Goal: Task Accomplishment & Management: Manage account settings

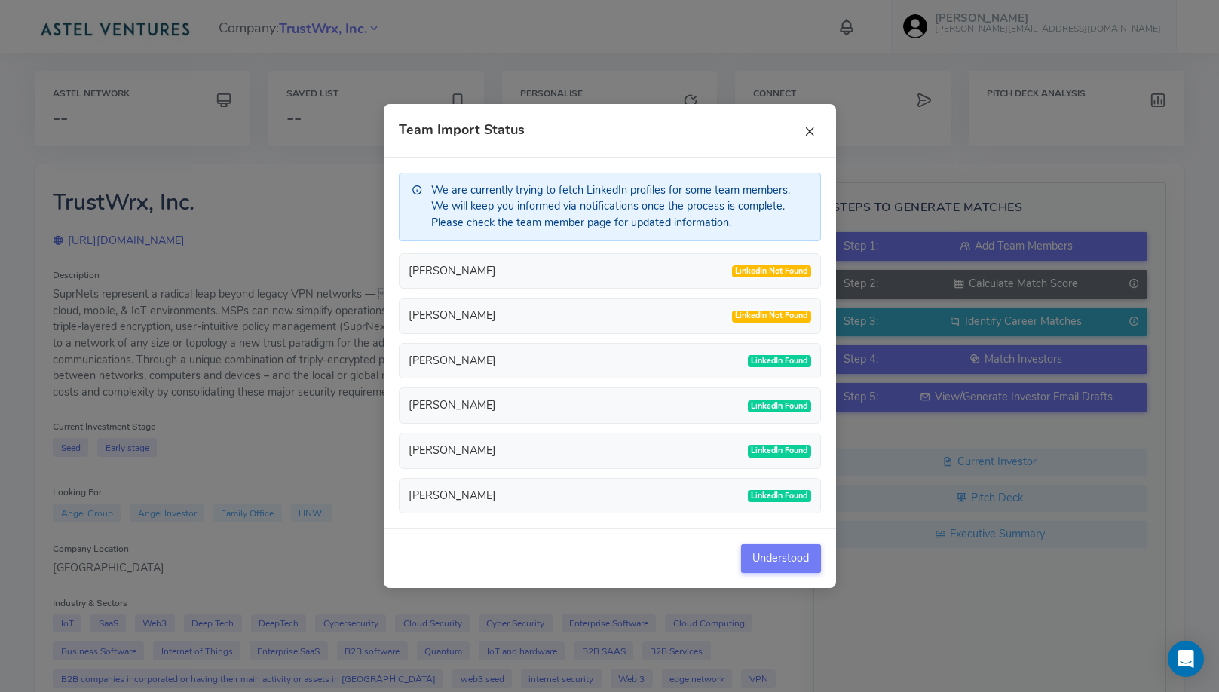
click at [814, 139] on button "×" at bounding box center [809, 130] width 23 height 23
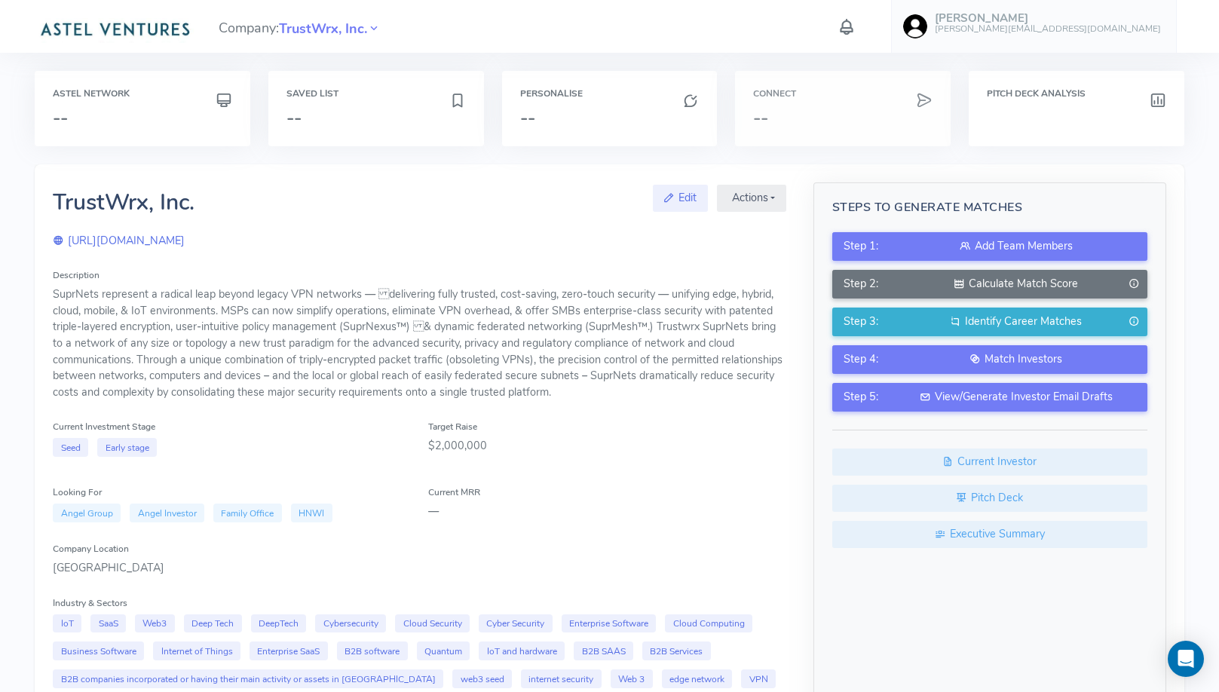
click at [842, 109] on h3 "--" at bounding box center [842, 118] width 179 height 20
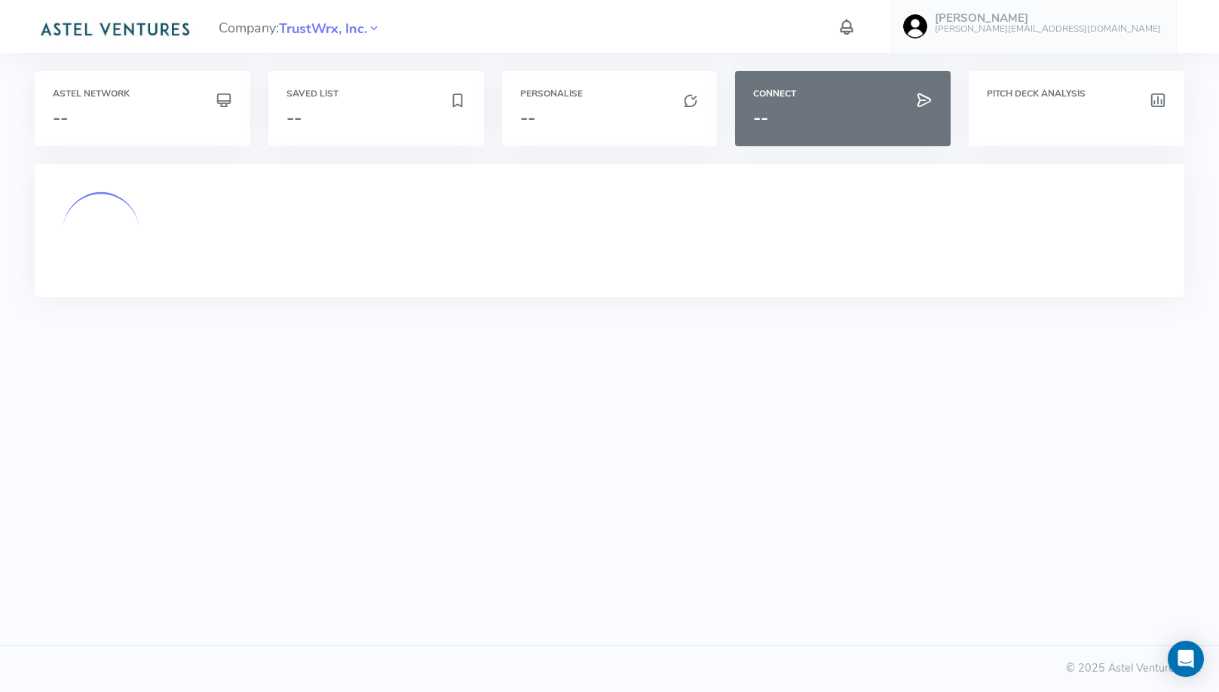
click at [856, 20] on icon at bounding box center [847, 27] width 20 height 26
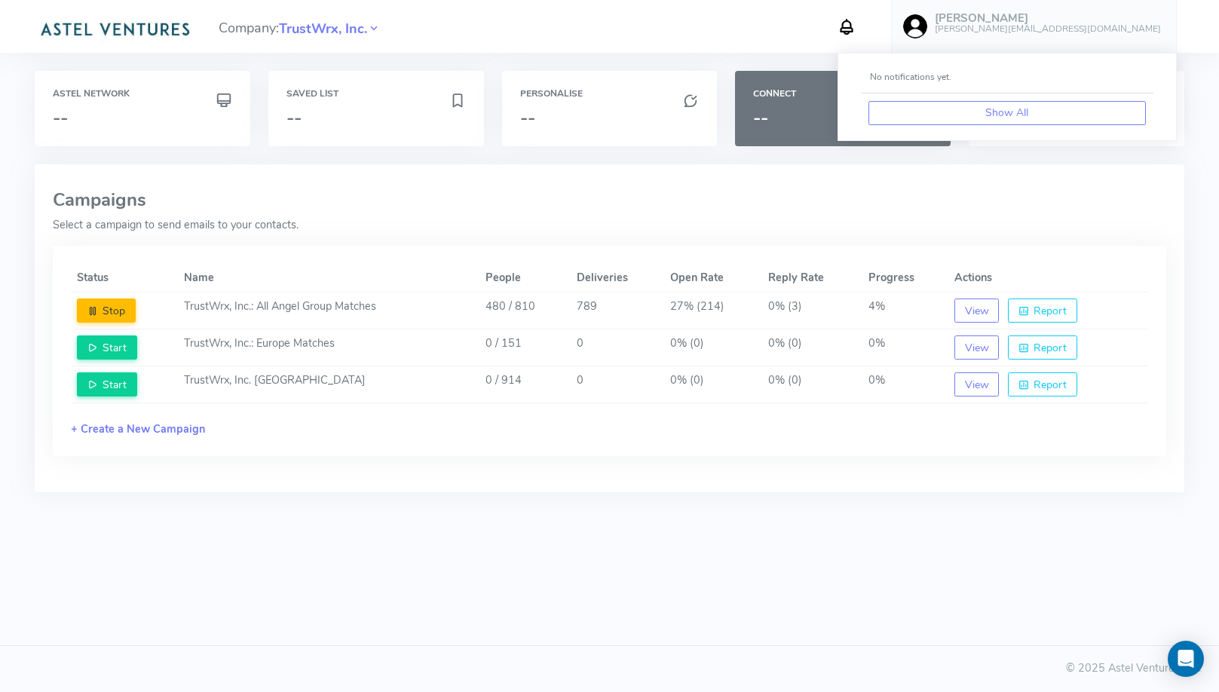
click at [856, 20] on icon at bounding box center [847, 27] width 20 height 26
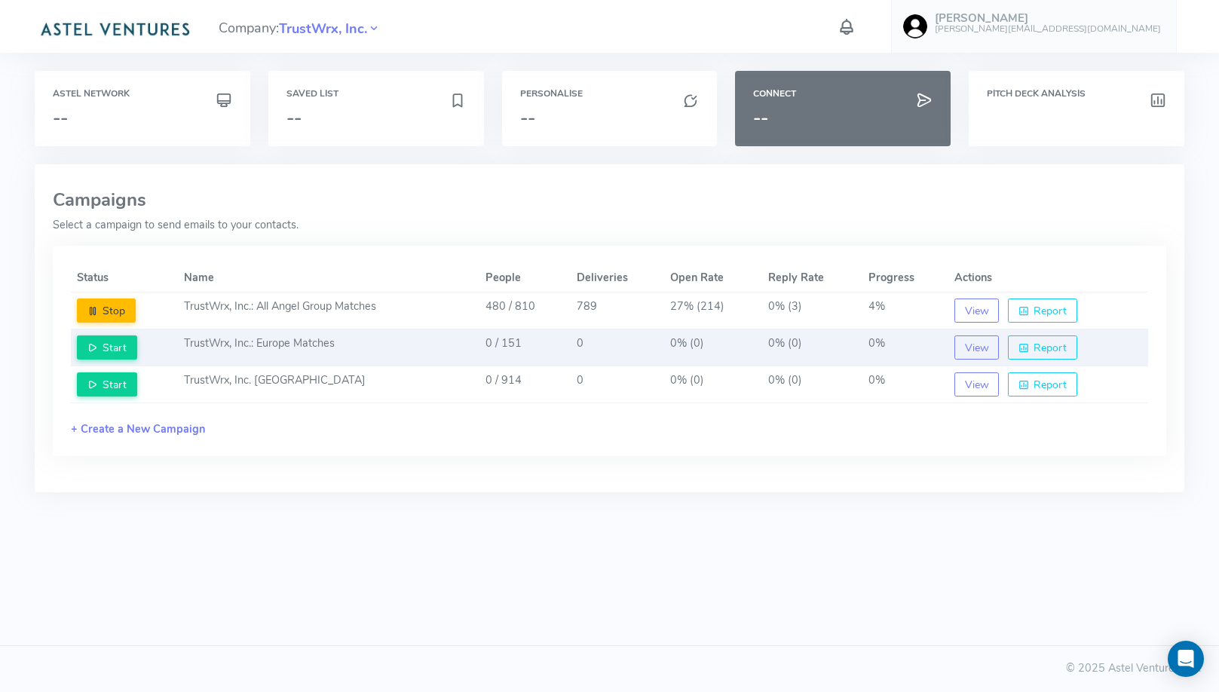
click at [345, 335] on td "TrustWrx, Inc.: Europe Matches" at bounding box center [329, 347] width 302 height 37
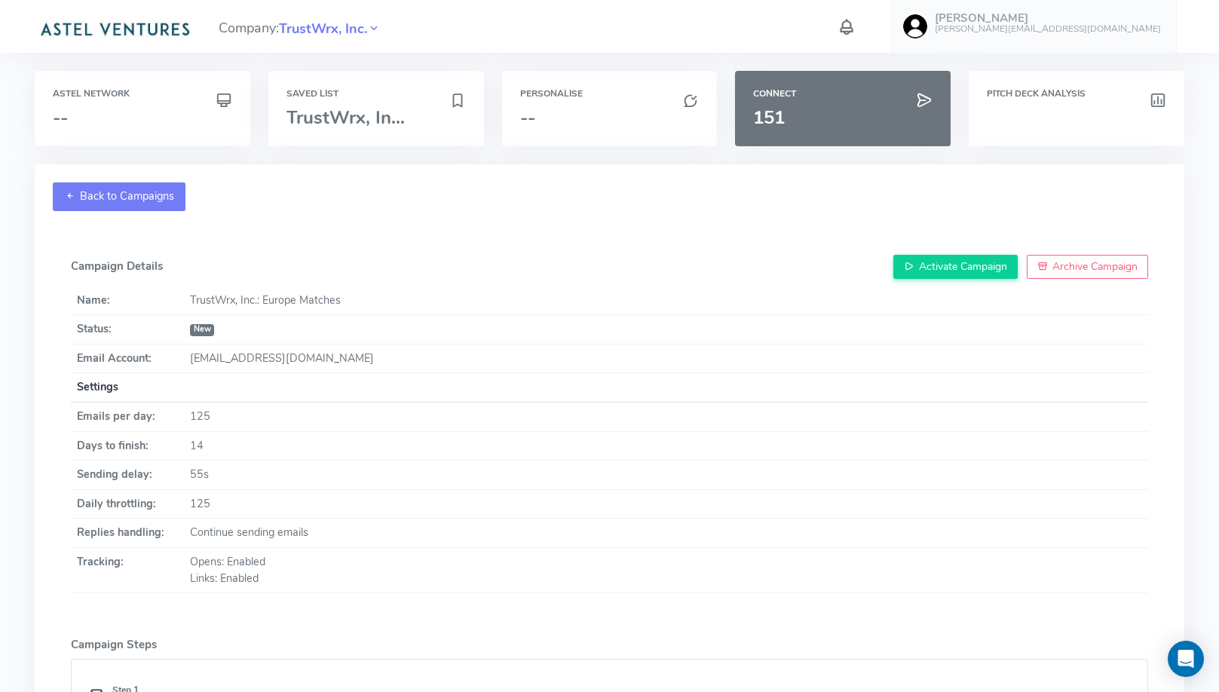
click at [162, 201] on link "Back to Campaigns" at bounding box center [119, 196] width 133 height 29
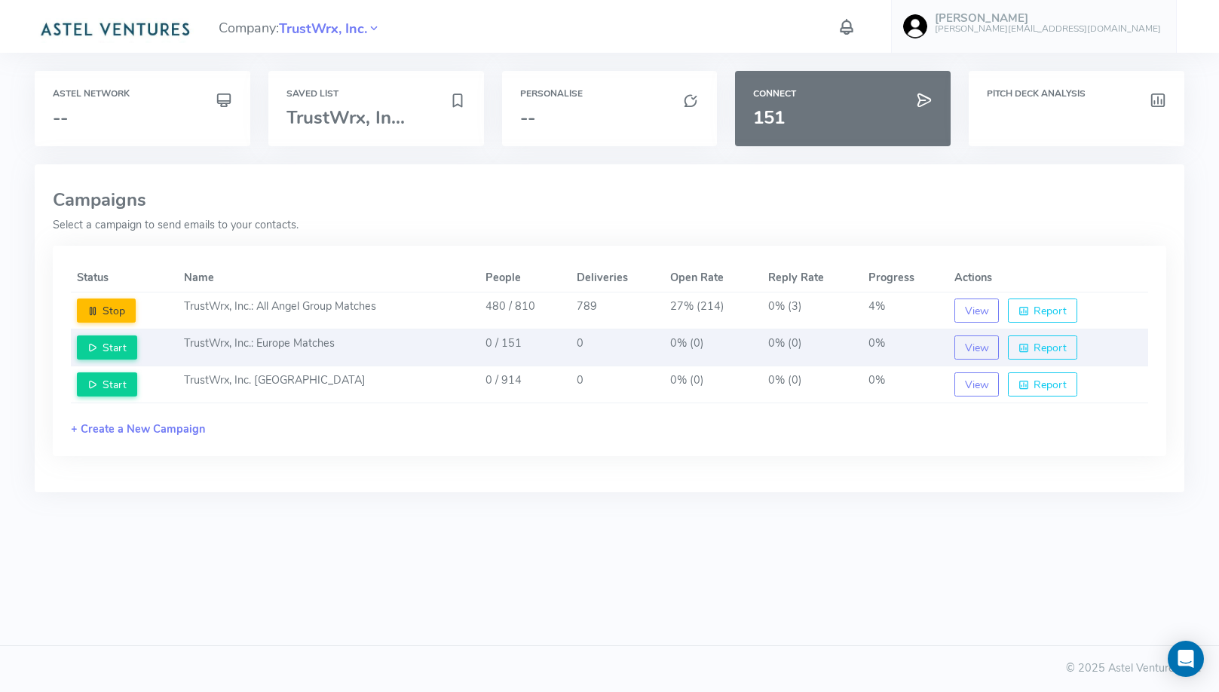
click at [418, 332] on td "TrustWrx, Inc.: Europe Matches" at bounding box center [329, 347] width 302 height 37
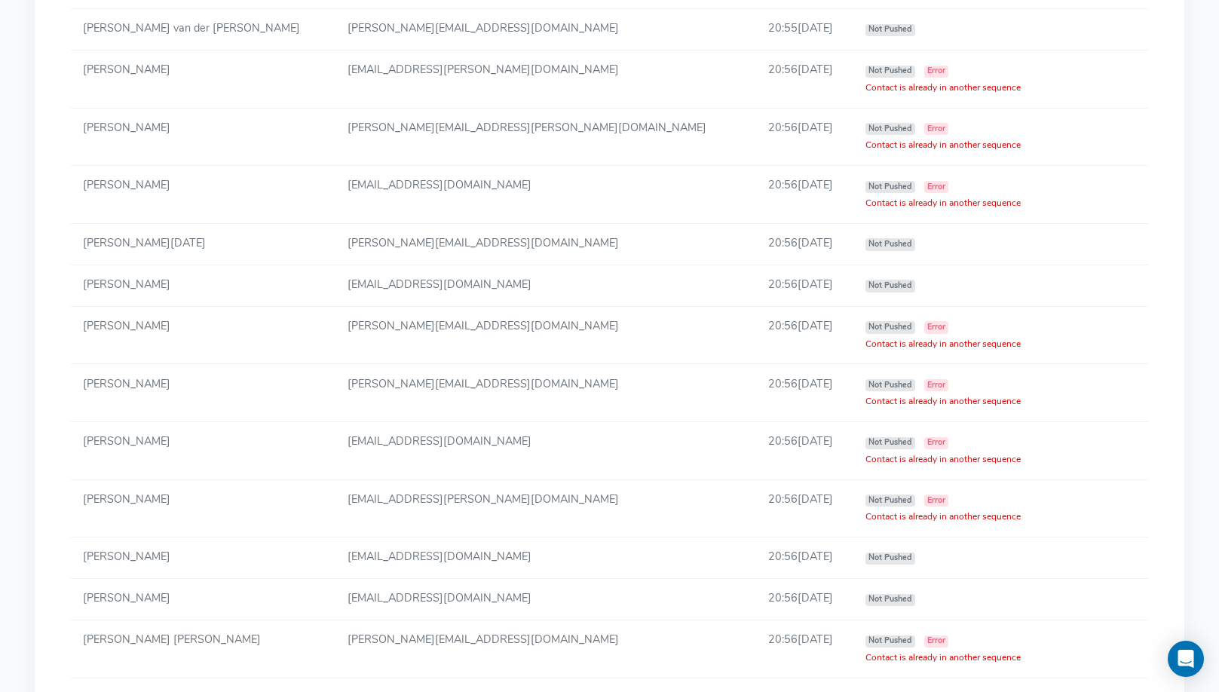
scroll to position [3063, 0]
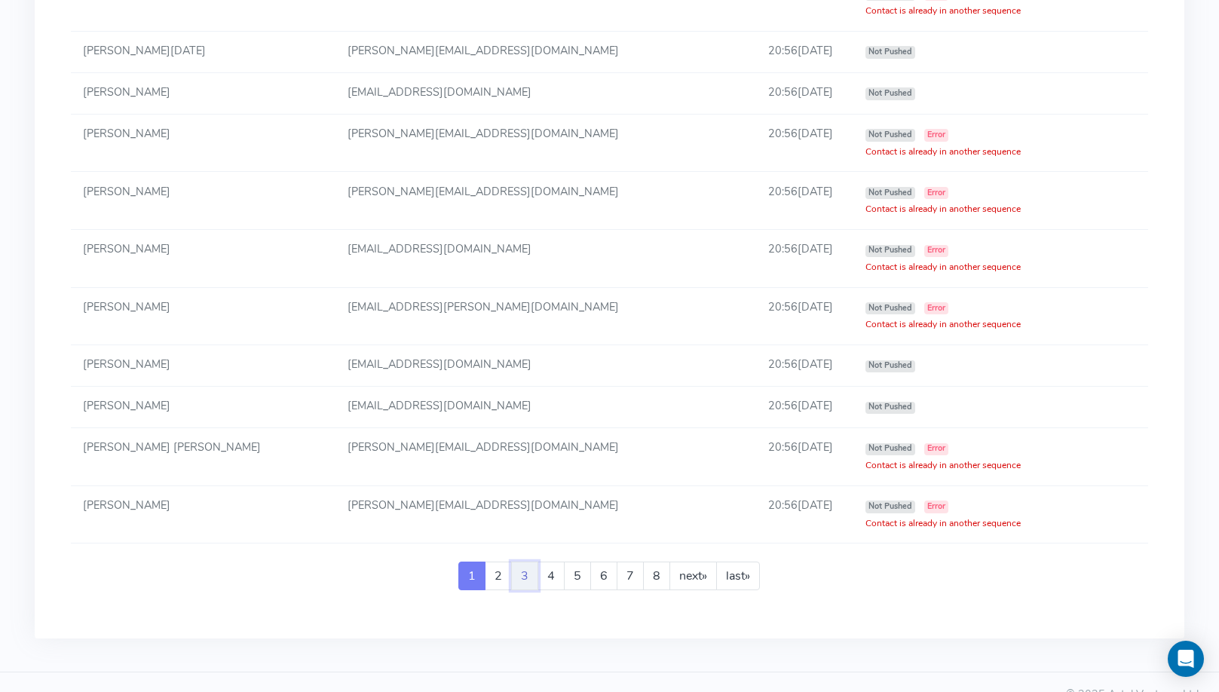
click at [535, 470] on link "3" at bounding box center [524, 576] width 27 height 29
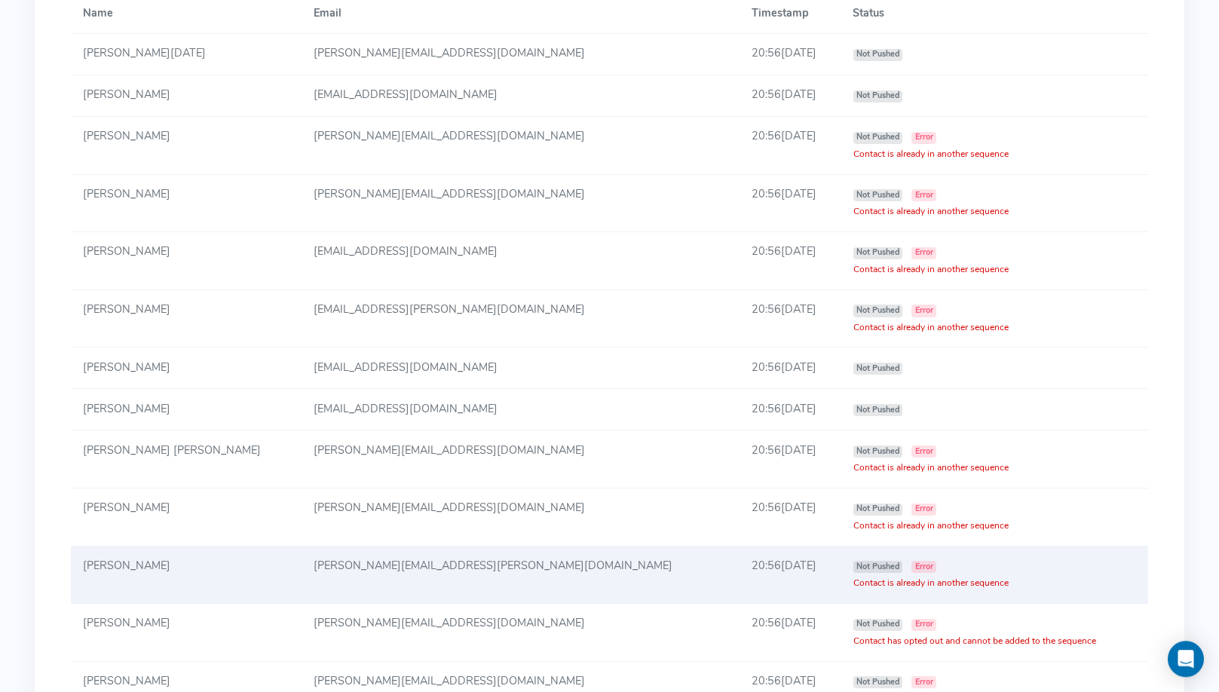
scroll to position [0, 0]
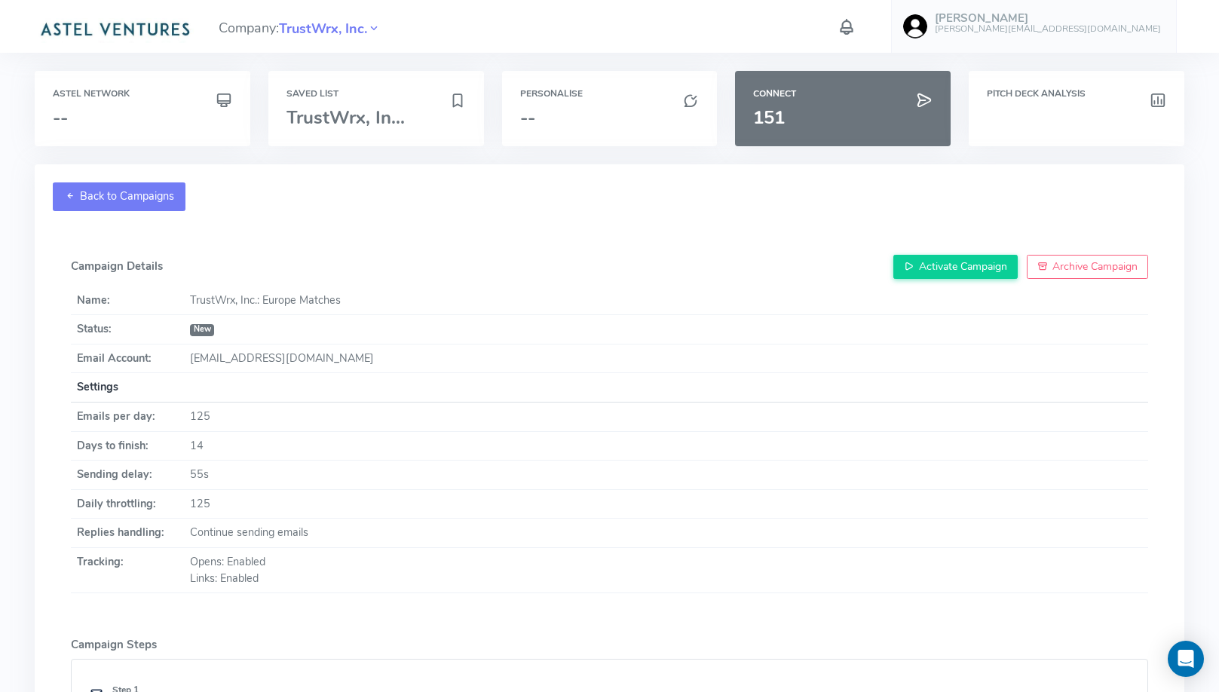
click at [145, 198] on link "Back to Campaigns" at bounding box center [119, 196] width 133 height 29
